Goal: Information Seeking & Learning: Learn about a topic

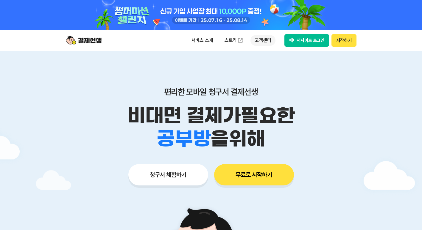
click at [259, 43] on p "고객센터" at bounding box center [262, 40] width 25 height 11
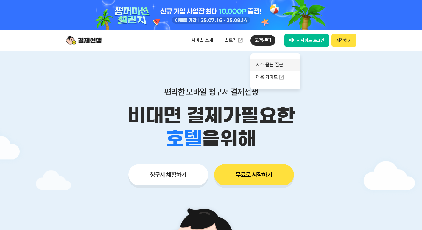
click at [274, 64] on link "자주 묻는 질문" at bounding box center [275, 65] width 50 height 12
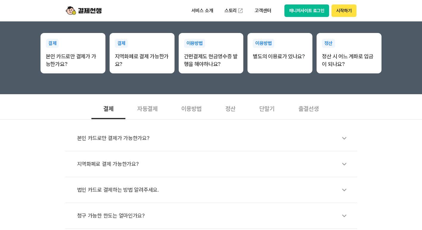
scroll to position [124, 0]
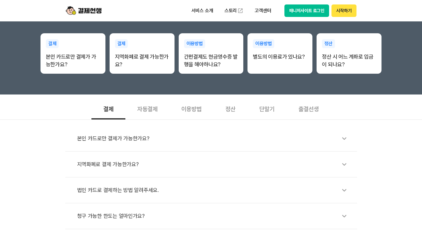
click at [152, 111] on div "자동결제" at bounding box center [147, 109] width 44 height 22
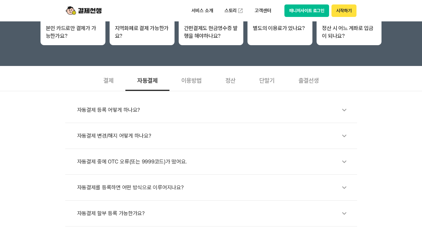
scroll to position [149, 0]
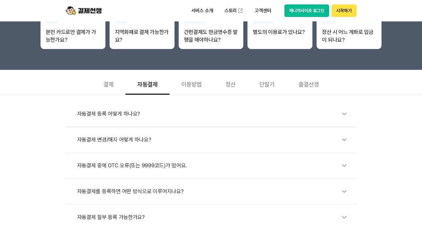
click at [188, 86] on div "이용방법" at bounding box center [191, 84] width 44 height 22
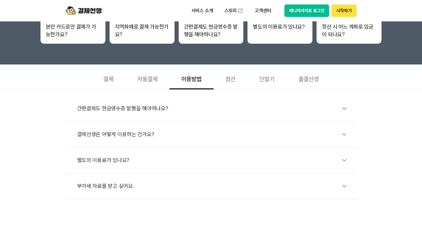
scroll to position [155, 0]
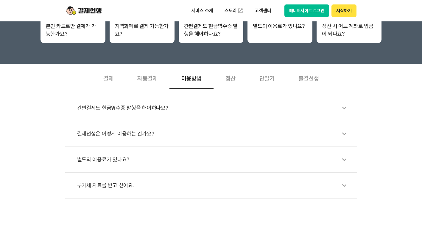
click at [228, 84] on div "정산" at bounding box center [230, 78] width 34 height 22
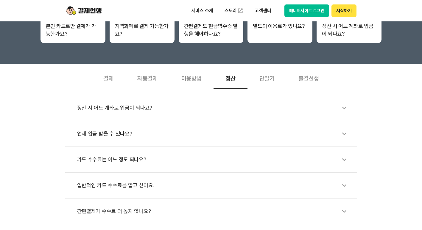
click at [256, 82] on div "단말기" at bounding box center [266, 78] width 39 height 22
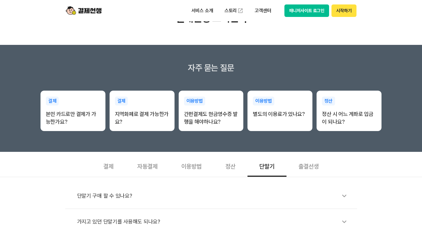
scroll to position [66, 0]
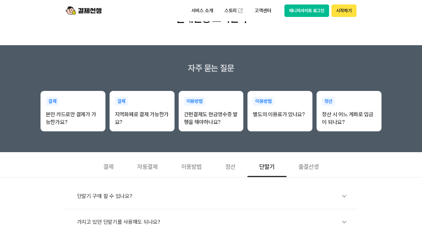
click at [310, 159] on div "출결선생" at bounding box center [308, 166] width 44 height 22
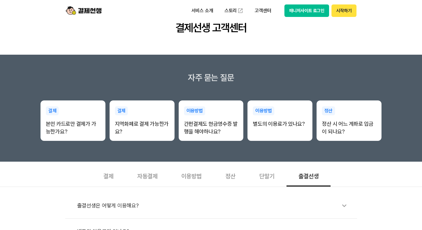
scroll to position [0, 0]
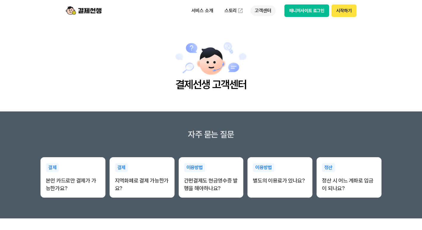
click at [257, 14] on p "고객센터" at bounding box center [262, 10] width 25 height 11
click at [254, 123] on section "자주 묻는 질문 결제 본인 카드로만 결제가 가능한가요? 결제 지역화폐로 결제 가능한가요? 이용방법 간편결제도 현금영수증 발행을 해야하나요? 이…" at bounding box center [211, 165] width 422 height 107
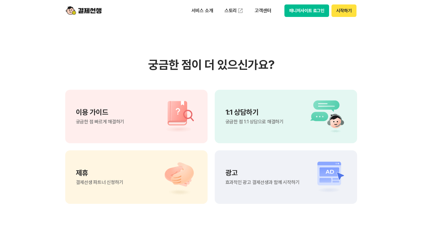
scroll to position [398, 0]
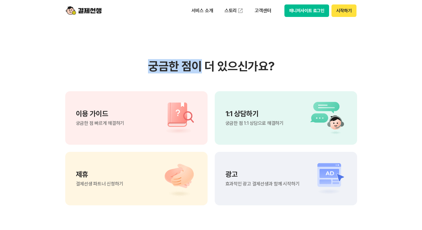
drag, startPoint x: 151, startPoint y: 68, endPoint x: 199, endPoint y: 71, distance: 47.1
click at [199, 71] on h3 "궁금한 점이 더 있으신가요?" at bounding box center [211, 66] width 292 height 14
drag, startPoint x: 199, startPoint y: 71, endPoint x: 176, endPoint y: 80, distance: 24.4
click at [176, 80] on div "궁금한 점이 더 있으신가요? 이용 가이드 궁금한 점 빠르게 해결하기 1:1 상담하기 궁금한 점 1:1 상담으로 해결하기 제휴 결제선생 파트너 …" at bounding box center [211, 132] width 292 height 146
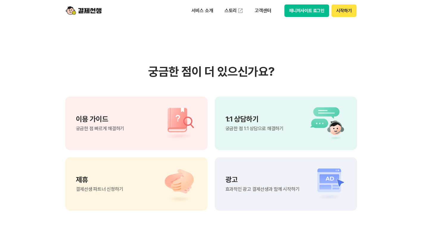
scroll to position [393, 0]
click at [240, 112] on div "1:1 상담하기 궁금한 점 1:1 상담으로 해결하기" at bounding box center [286, 123] width 142 height 54
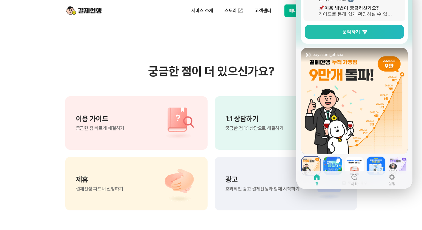
scroll to position [84, 0]
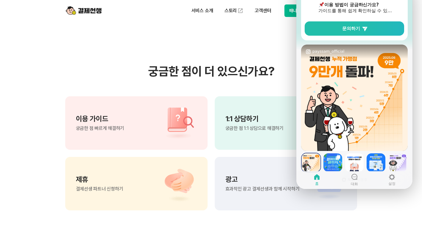
click at [281, 60] on section "궁금한 점이 더 있으신가요? 이용 가이드 궁금한 점 빠르게 해결하기 1:1 상담하기 궁금한 점 1:1 상담으로 해결하기 제휴 결제선생 파트너 …" at bounding box center [211, 137] width 422 height 301
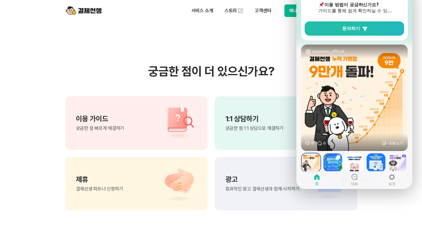
scroll to position [0, 0]
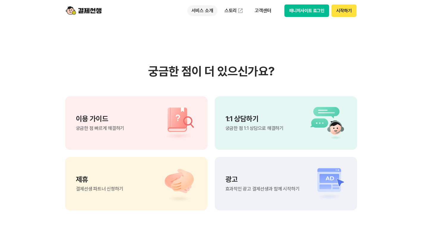
click at [200, 7] on p "서비스 소개" at bounding box center [202, 10] width 30 height 11
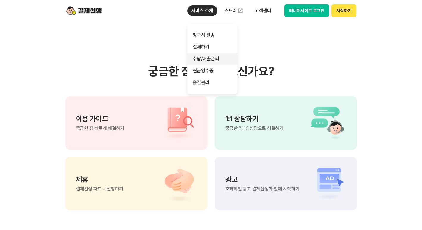
click at [209, 60] on link "수납/매출관리" at bounding box center [212, 59] width 50 height 12
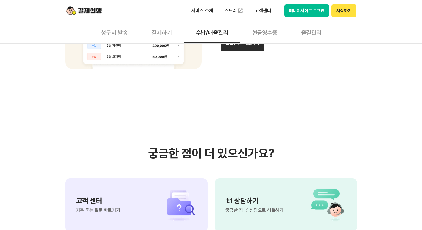
scroll to position [599, 0]
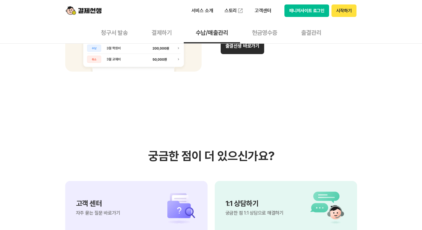
click at [262, 35] on button "현금영수증" at bounding box center [264, 32] width 49 height 22
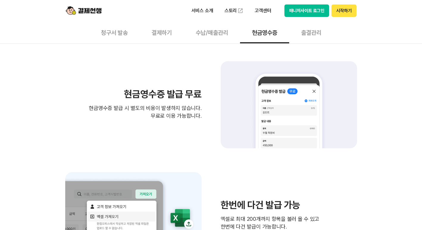
scroll to position [183, 0]
click at [299, 33] on button "출결관리" at bounding box center [311, 32] width 44 height 22
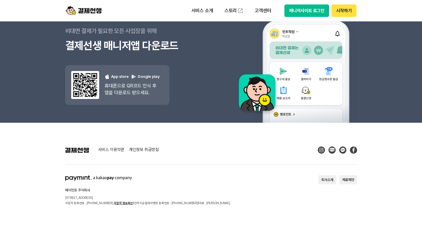
scroll to position [1620, 0]
